Goal: Information Seeking & Learning: Check status

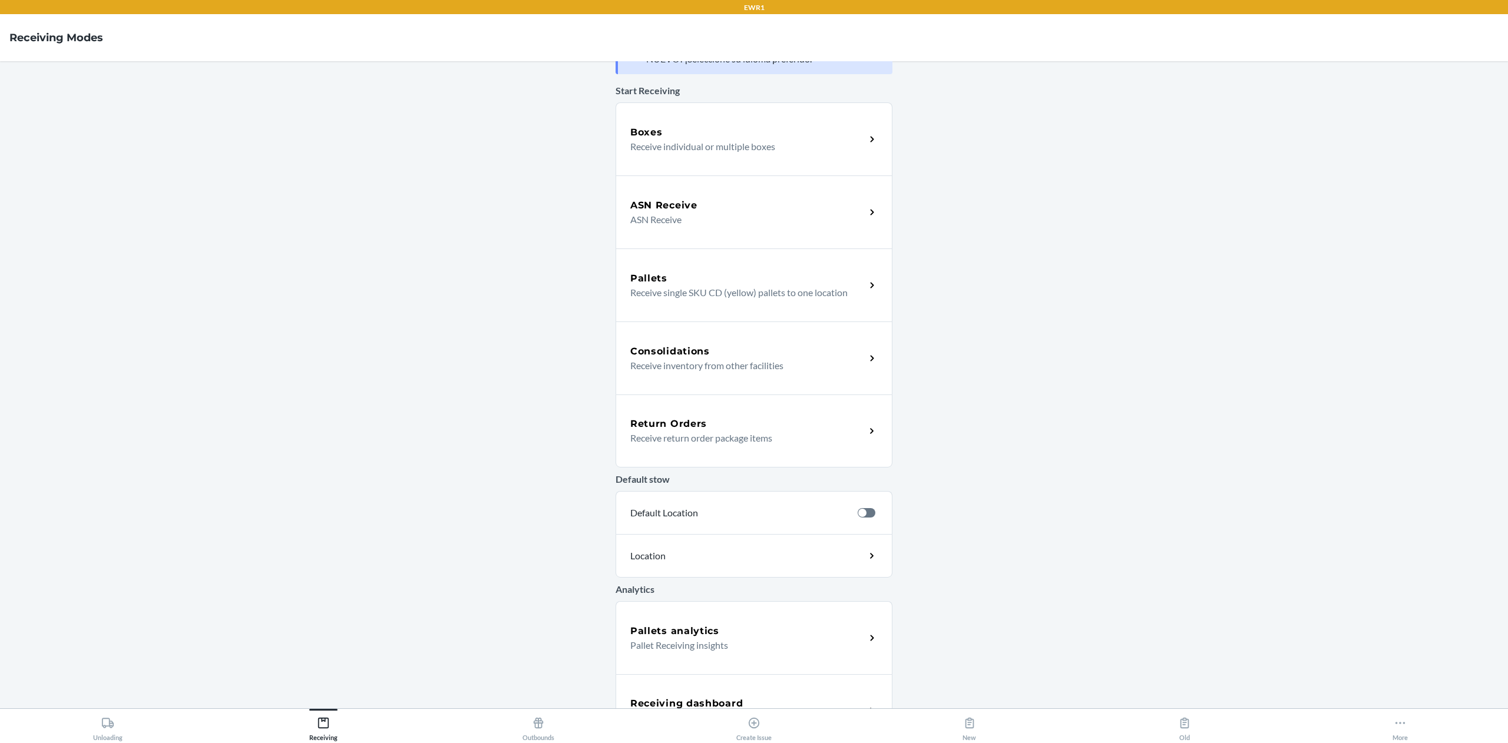
scroll to position [78, 0]
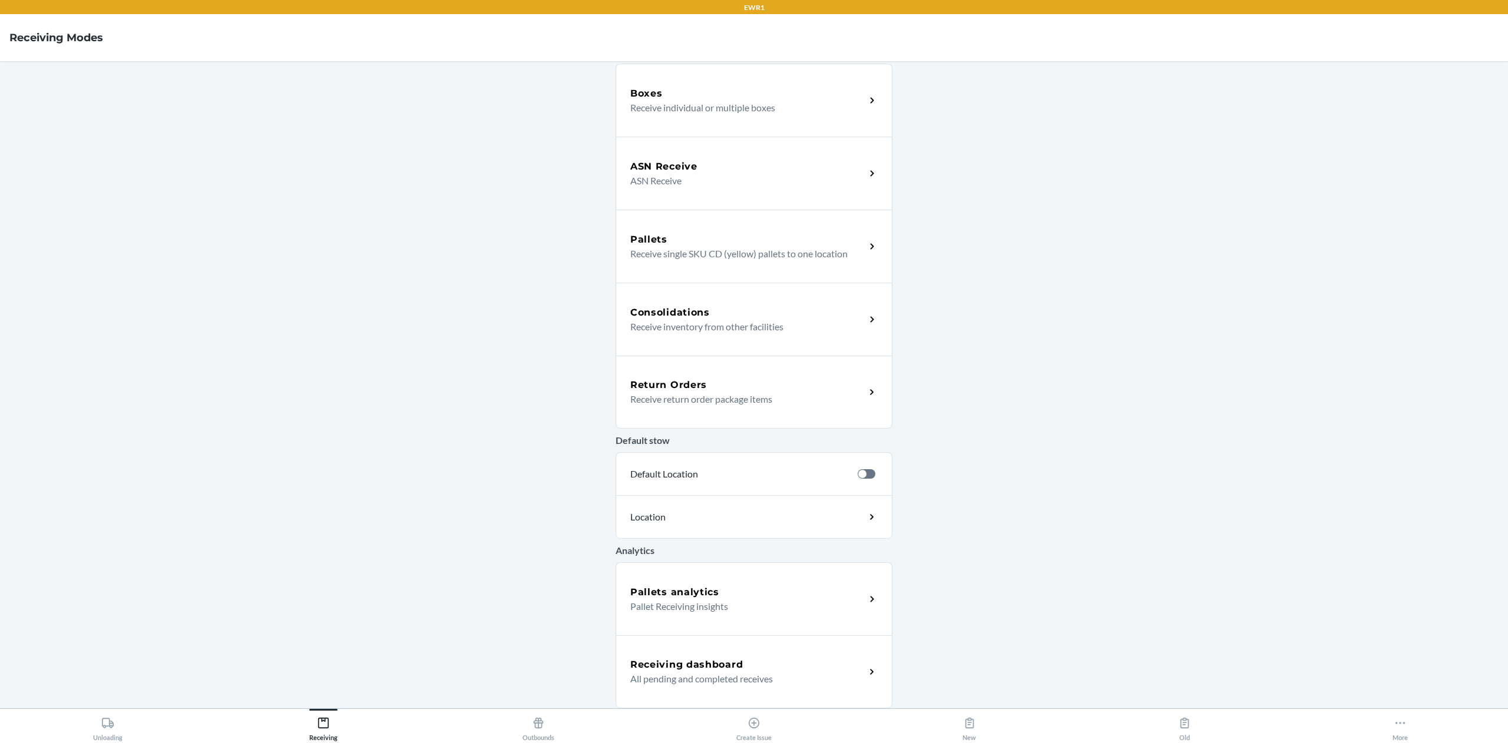
click at [753, 675] on p "All pending and completed receives" at bounding box center [743, 679] width 226 height 14
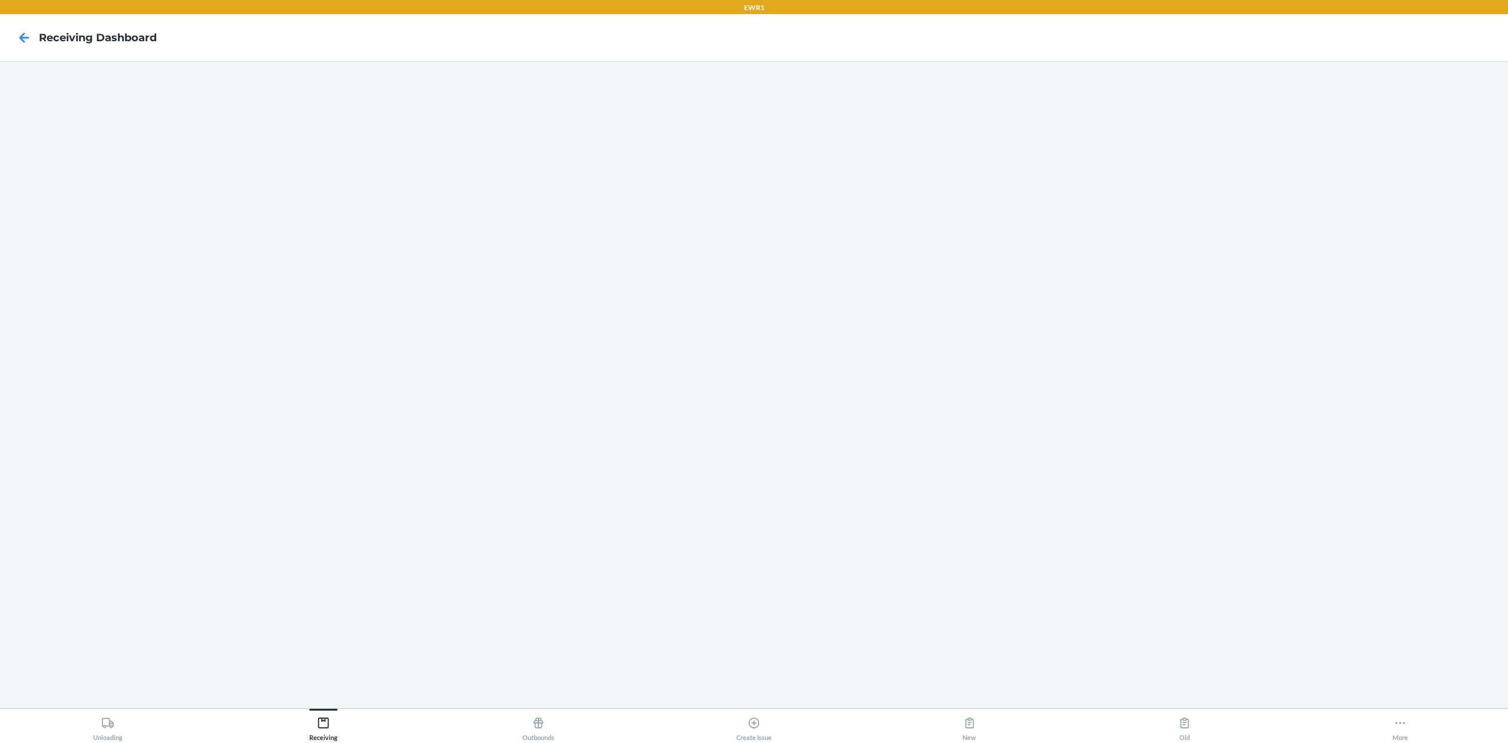
click at [402, 55] on nav "Receiving dashboard" at bounding box center [754, 37] width 1508 height 47
click at [32, 37] on nav "Receiving dashboard" at bounding box center [754, 37] width 1508 height 47
click at [27, 33] on icon at bounding box center [24, 38] width 20 height 20
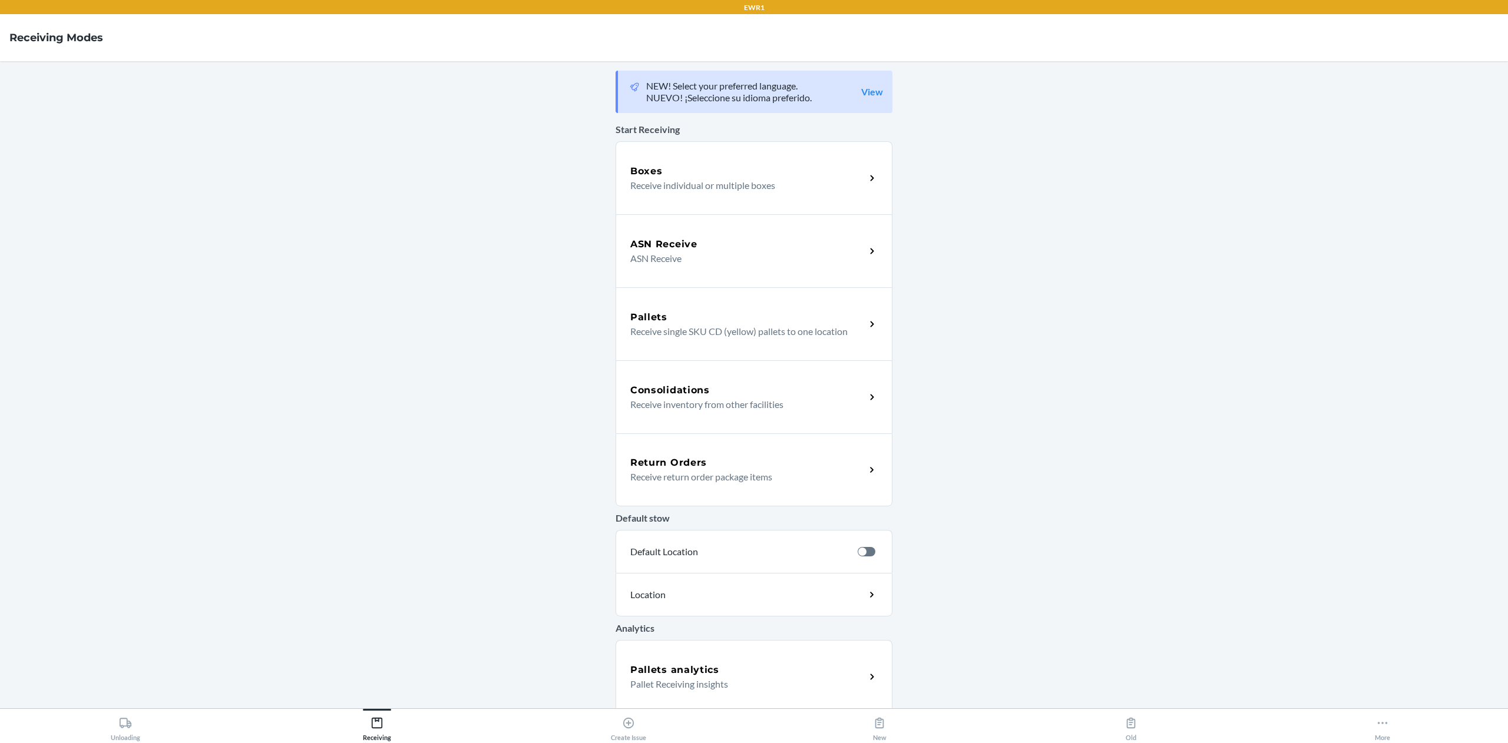
click at [766, 683] on p "Pallet Receiving insights" at bounding box center [743, 684] width 226 height 14
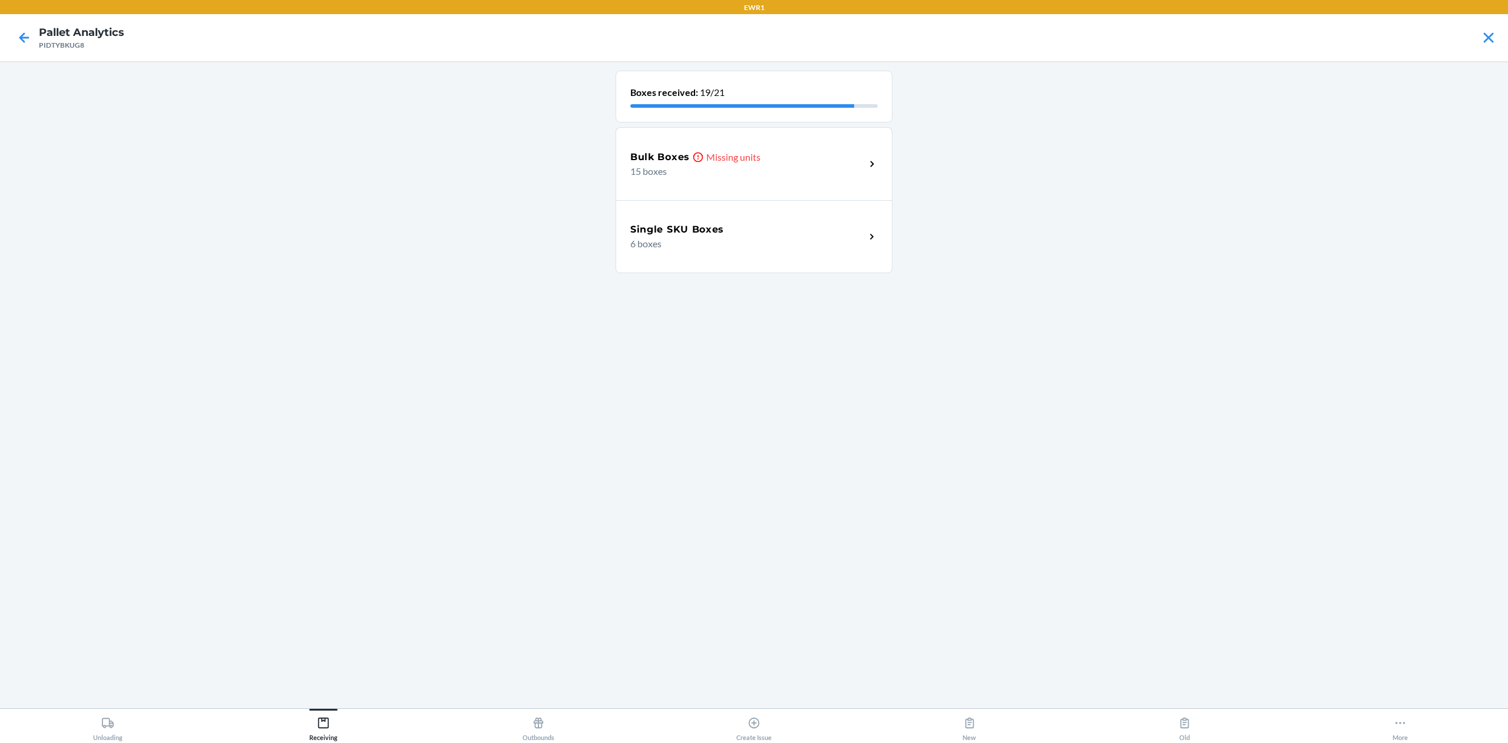
click at [866, 169] on icon at bounding box center [872, 164] width 14 height 14
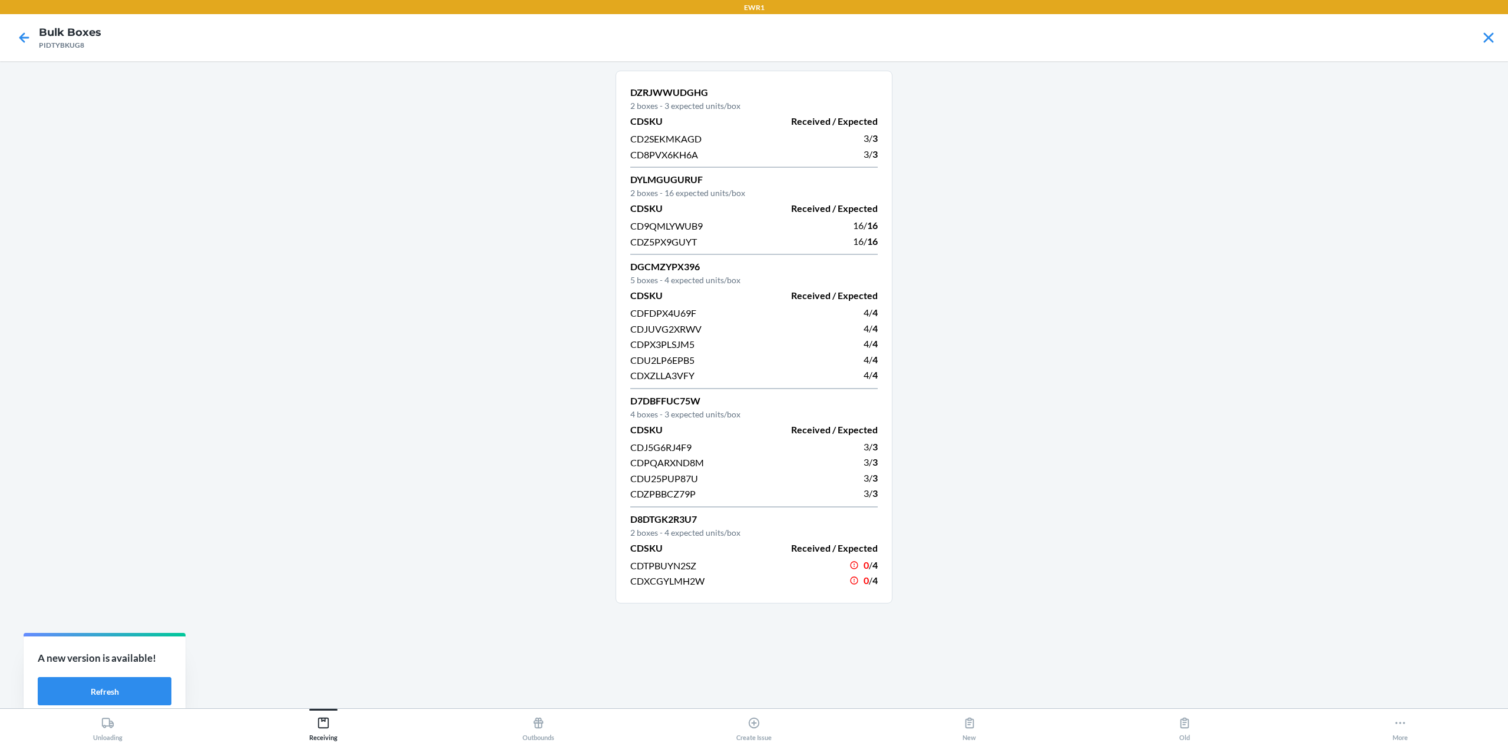
click at [399, 320] on main "DZRJWWUDGHG 2 boxes - 3 expected units/box CDSKU Received / Expected CD2SEKMKAG…" at bounding box center [754, 384] width 1508 height 647
